Goal: Navigation & Orientation: Find specific page/section

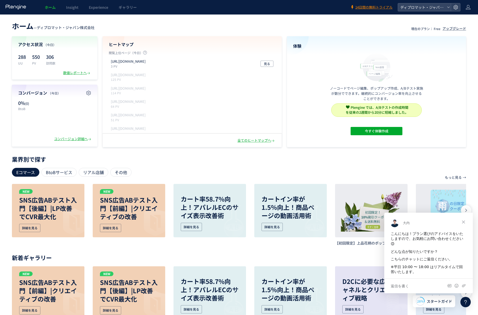
click at [464, 222] on span "クローズ" at bounding box center [463, 221] width 19 height 19
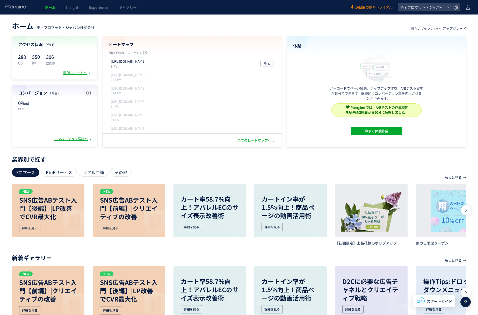
click at [365, 7] on span "14日間の無料トライアル" at bounding box center [373, 7] width 37 height 5
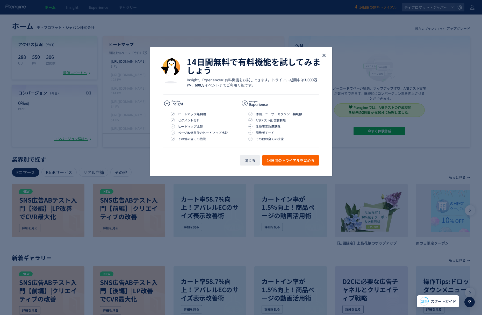
click at [324, 55] on use "close" at bounding box center [324, 56] width 4 height 4
